Goal: Download file/media

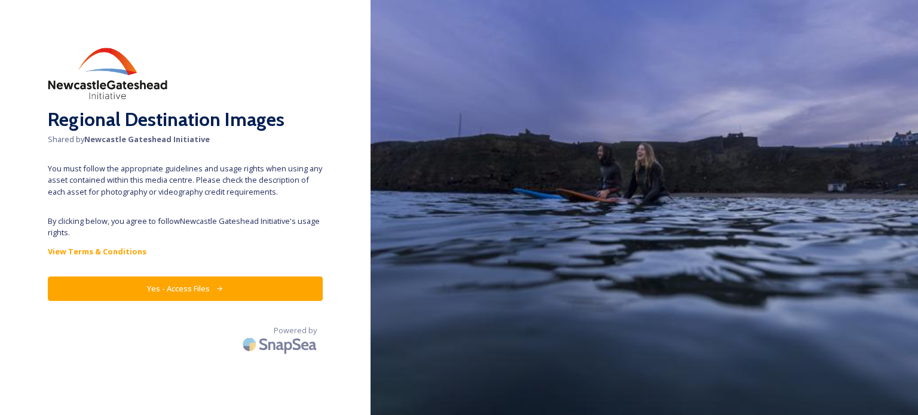
click at [225, 293] on button "Yes - Access Files" at bounding box center [185, 289] width 275 height 24
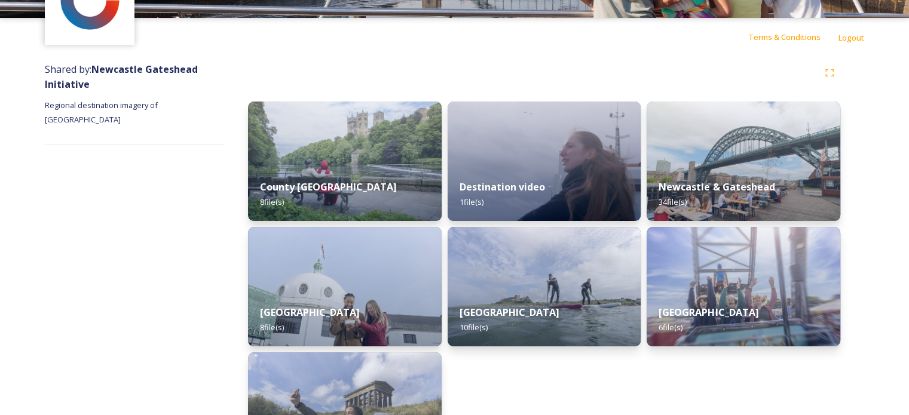
scroll to position [158, 0]
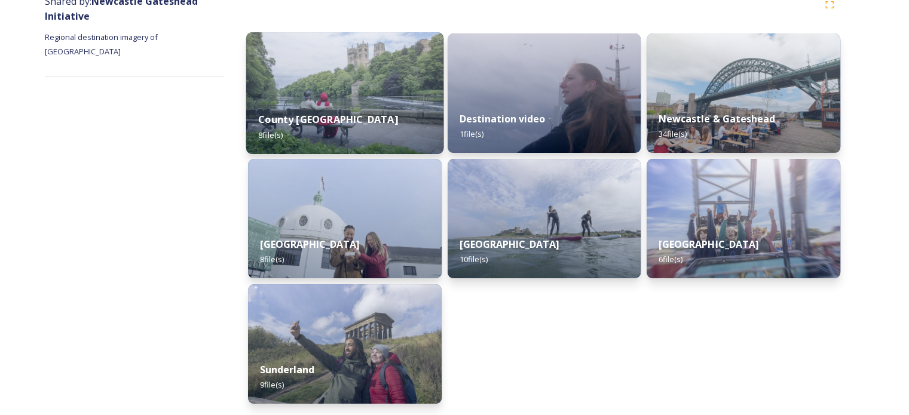
click at [375, 108] on div "County Durham 8 file(s)" at bounding box center [344, 127] width 197 height 54
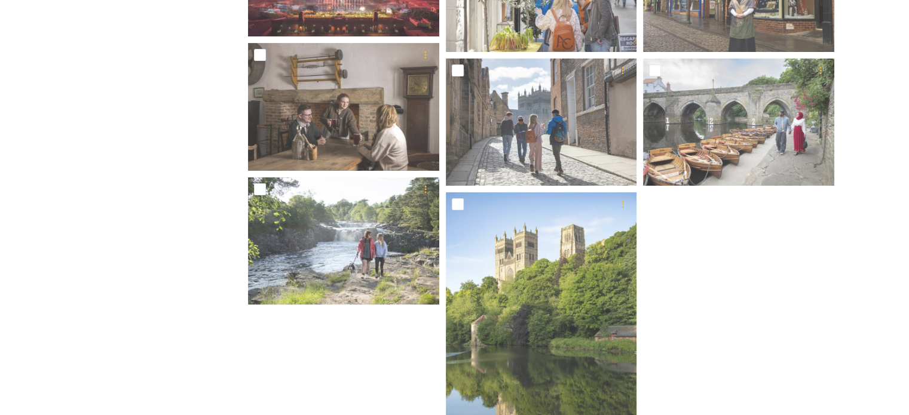
scroll to position [319, 0]
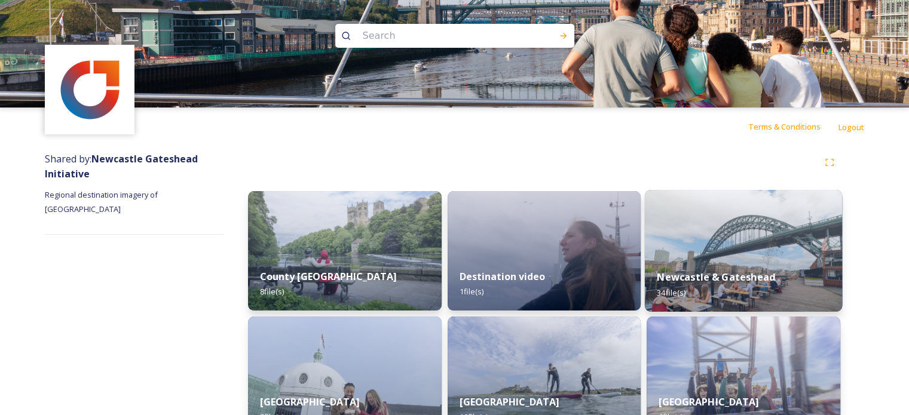
click at [769, 269] on div "Newcastle & Gateshead 34 file(s)" at bounding box center [743, 285] width 197 height 54
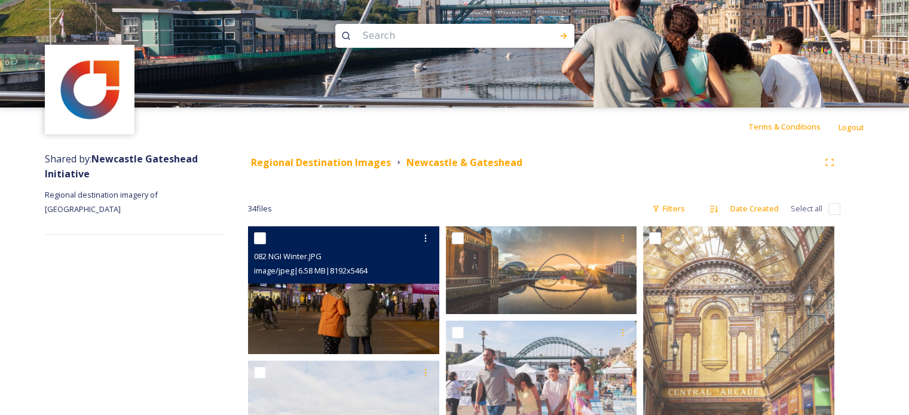
click at [378, 333] on img at bounding box center [343, 289] width 191 height 127
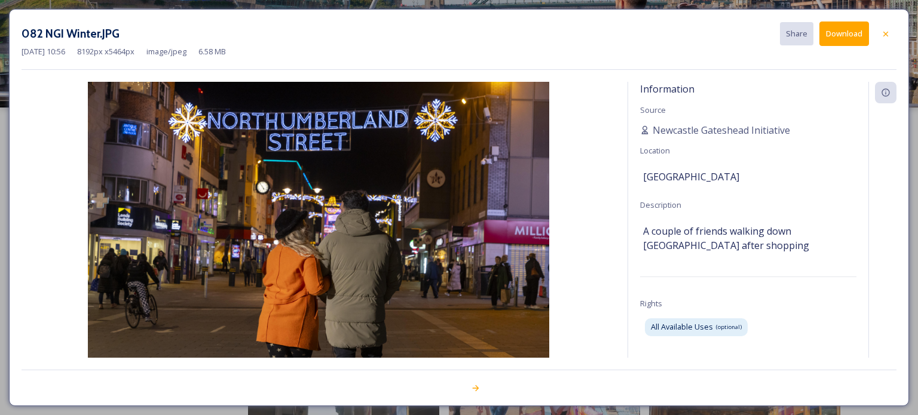
drag, startPoint x: 700, startPoint y: 10, endPoint x: 917, endPoint y: 33, distance: 218.8
click at [795, 59] on div "082 NGI Winter.JPG Share Download [DATE] 10:56 8192 px x 5464 px image/jpeg 6.5…" at bounding box center [459, 207] width 900 height 397
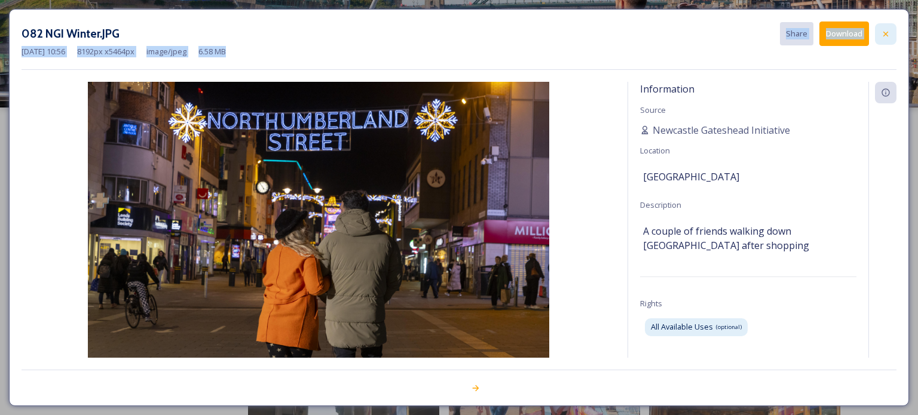
click at [891, 33] on div at bounding box center [886, 34] width 22 height 22
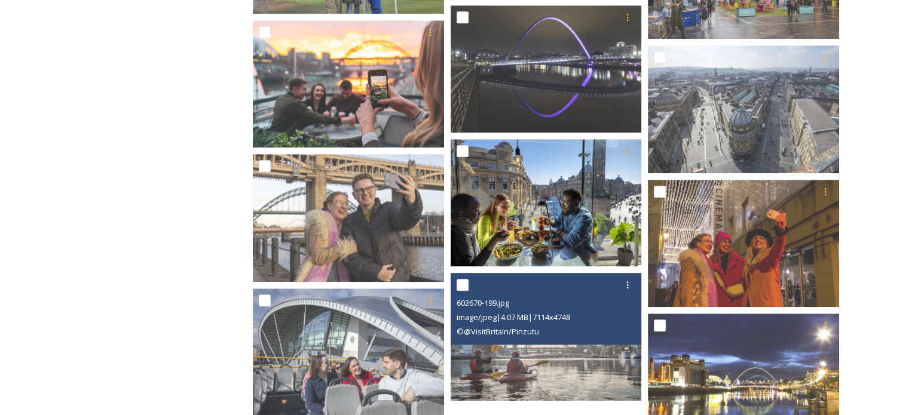
scroll to position [1255, 0]
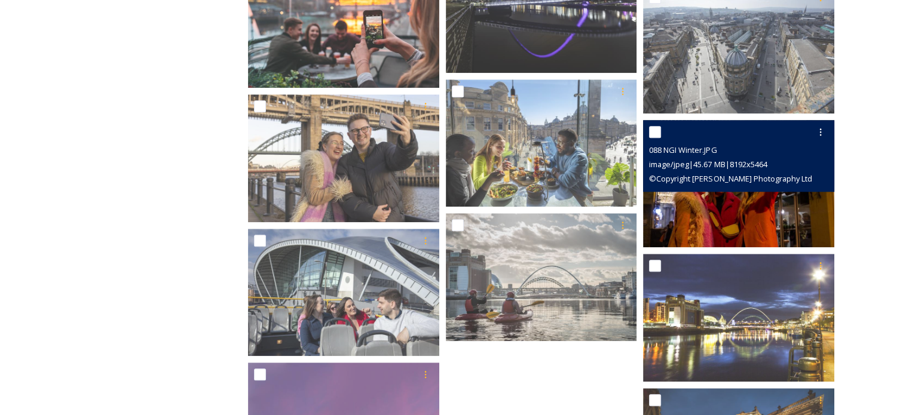
click at [789, 222] on img at bounding box center [738, 183] width 191 height 127
